Goal: Information Seeking & Learning: Find specific fact

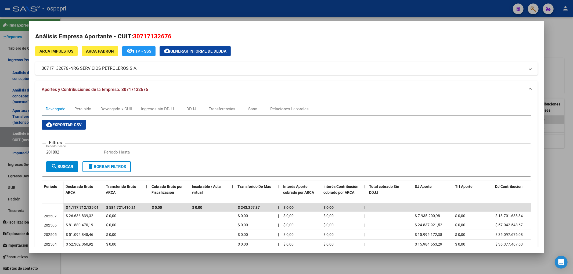
click at [571, 33] on div at bounding box center [286, 137] width 573 height 274
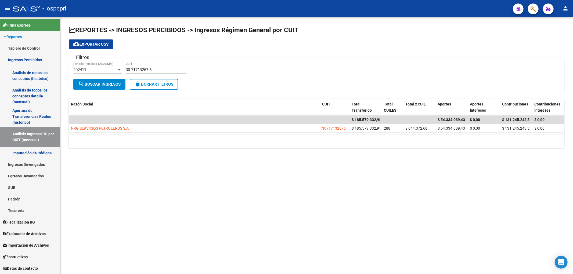
click at [117, 46] on div "cloud_download Exportar CSV" at bounding box center [317, 45] width 496 height 10
drag, startPoint x: 155, startPoint y: 71, endPoint x: 80, endPoint y: 67, distance: 75.4
click at [80, 67] on div "Filtros 202411 Período Percibido (AAAAMM) 30-71713267-6 CUIT" at bounding box center [316, 70] width 487 height 17
paste input "65765683-2"
type input "30-65765683-2"
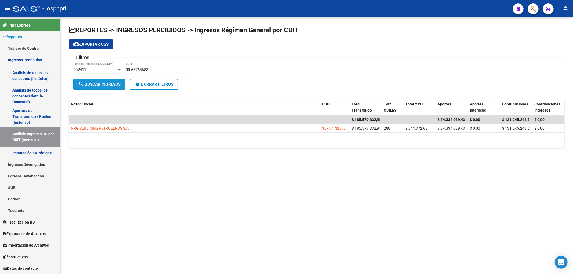
click at [103, 85] on span "search Buscar Ingresos" at bounding box center [99, 84] width 42 height 5
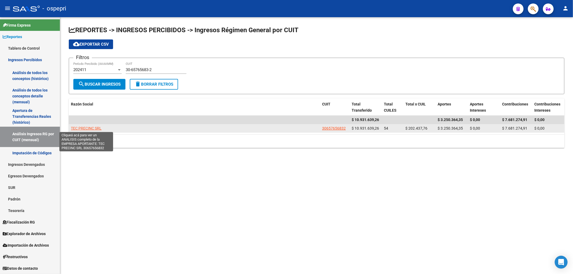
click at [92, 127] on span "TEC PRECINC SRL" at bounding box center [86, 128] width 31 height 4
type textarea "30657656832"
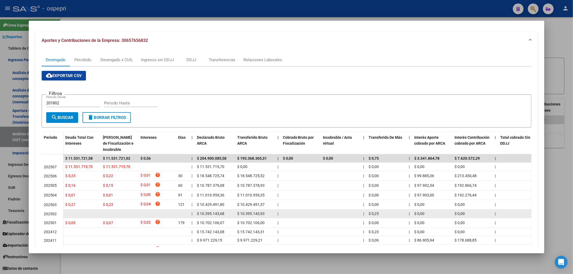
scroll to position [60, 0]
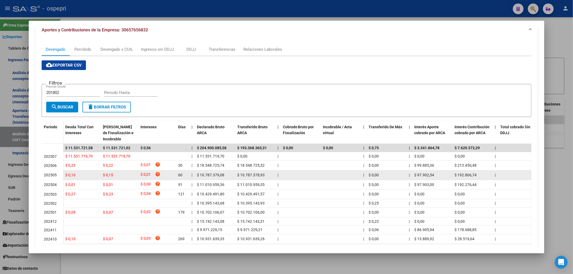
click at [114, 174] on div "$ 0,15" at bounding box center [119, 175] width 33 height 6
click at [210, 176] on span "$ 10.787.379,08" at bounding box center [210, 175] width 27 height 4
click at [420, 175] on span "$ 97.902,54" at bounding box center [425, 175] width 20 height 4
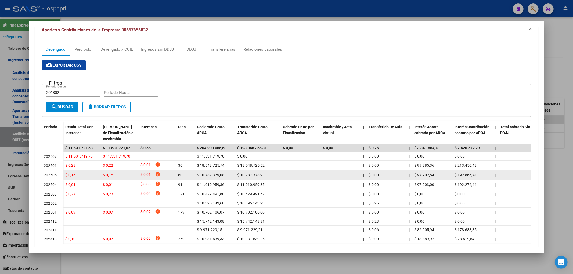
click at [420, 175] on span "$ 97.902,54" at bounding box center [425, 175] width 20 height 4
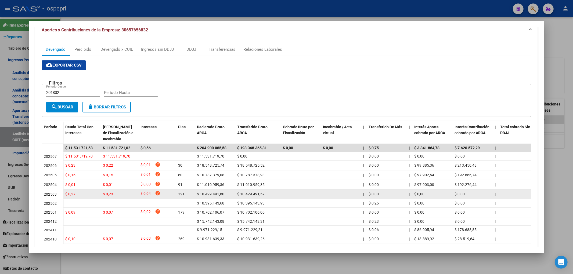
copy span "97.902,54"
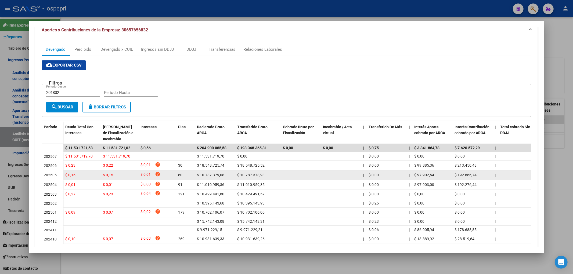
click at [456, 175] on span "$ 192.866,74" at bounding box center [466, 175] width 22 height 4
click at [466, 176] on span "$ 192.866,74" at bounding box center [466, 175] width 22 height 4
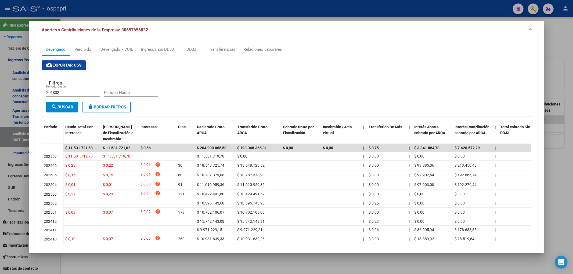
copy span "192.866,74"
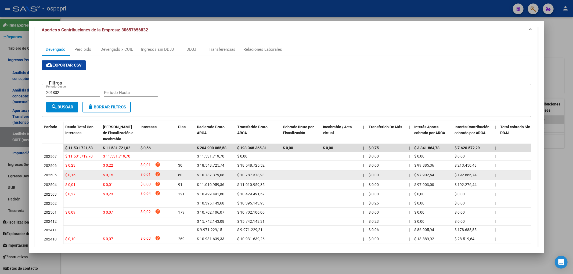
click at [498, 174] on datatable-body-cell "|" at bounding box center [495, 175] width 5 height 9
click at [475, 175] on span "$ 192.866,74" at bounding box center [466, 175] width 22 height 4
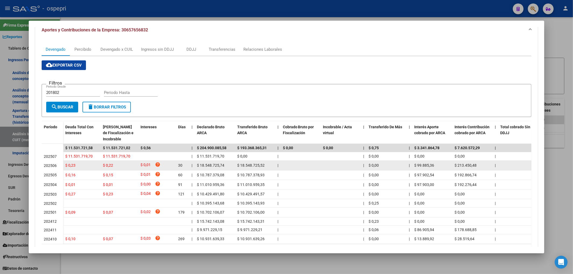
click at [424, 165] on span "$ 99.885,36" at bounding box center [425, 165] width 20 height 4
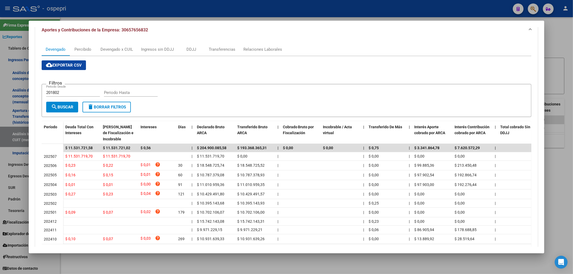
copy span "99.885,36"
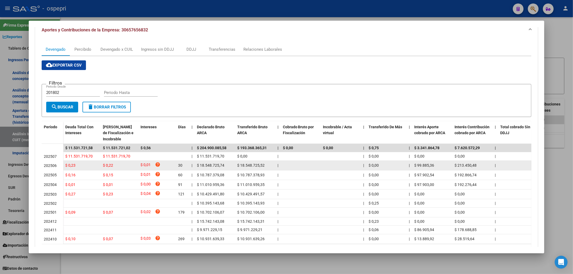
drag, startPoint x: 469, startPoint y: 161, endPoint x: 471, endPoint y: 166, distance: 5.1
click at [469, 163] on datatable-body-cell "$ 213.450,48" at bounding box center [473, 165] width 40 height 9
click at [471, 166] on span "$ 213.450,48" at bounding box center [466, 165] width 22 height 4
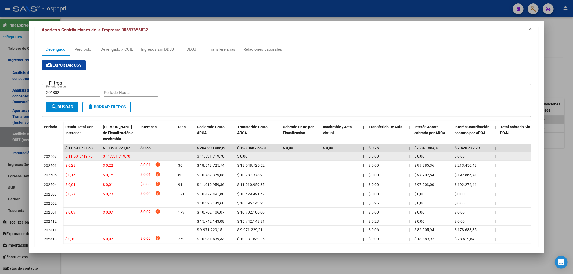
copy span "213.450,48"
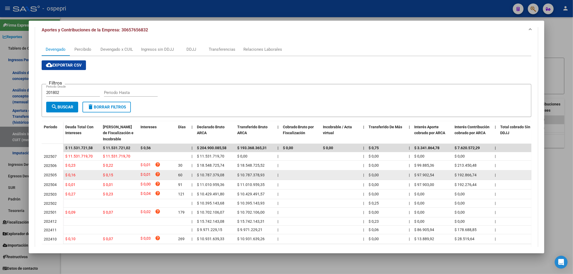
click at [472, 171] on datatable-body-cell "$ 192.866,74" at bounding box center [473, 175] width 40 height 9
click at [469, 175] on span "$ 192.866,74" at bounding box center [466, 175] width 22 height 4
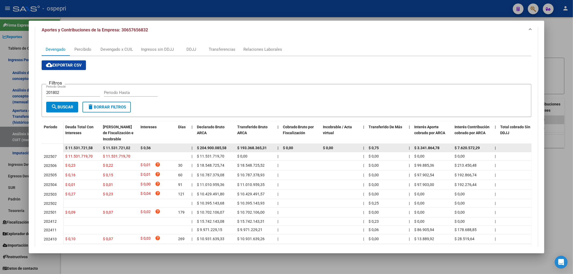
copy span "192.866,74"
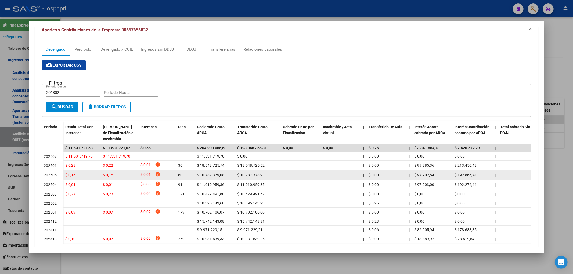
click at [427, 173] on span "$ 97.902,54" at bounding box center [425, 175] width 20 height 4
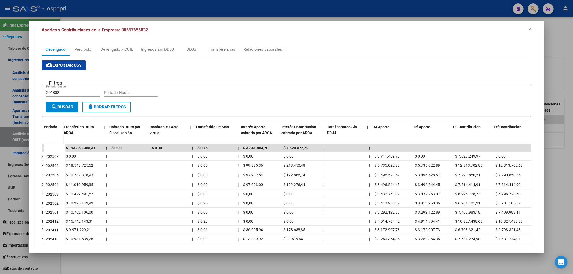
scroll to position [0, 173]
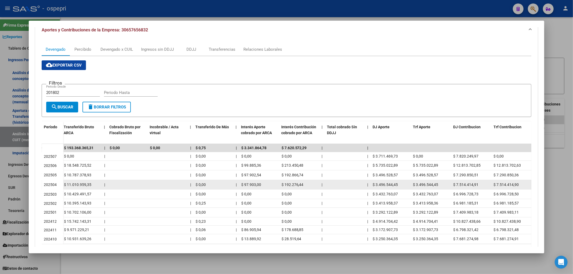
copy span "97.902,54"
